Goal: Transaction & Acquisition: Purchase product/service

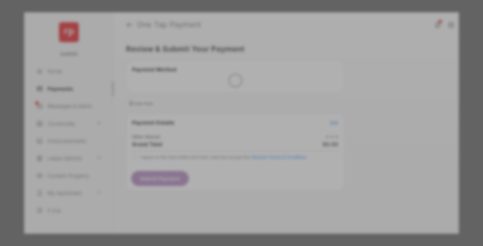
click at [229, 111] on div "Other Amount" at bounding box center [229, 117] width 112 height 12
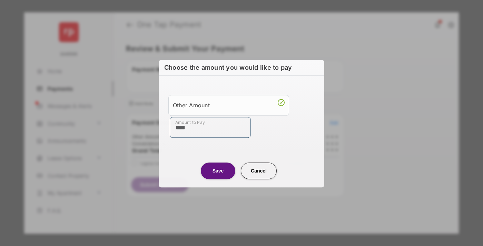
type input "****"
click at [218, 171] on button "Save" at bounding box center [218, 170] width 34 height 17
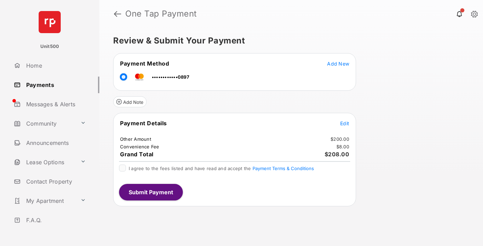
click at [344, 123] on span "Edit" at bounding box center [344, 123] width 9 height 6
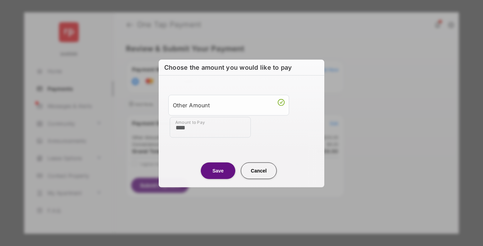
click at [218, 170] on button "Save" at bounding box center [218, 170] width 34 height 17
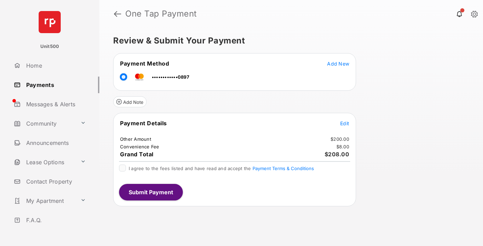
click at [150, 192] on button "Submit Payment" at bounding box center [151, 192] width 64 height 17
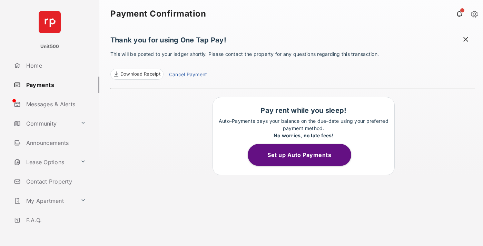
click at [466, 40] on span at bounding box center [465, 40] width 7 height 9
